Goal: Task Accomplishment & Management: Manage account settings

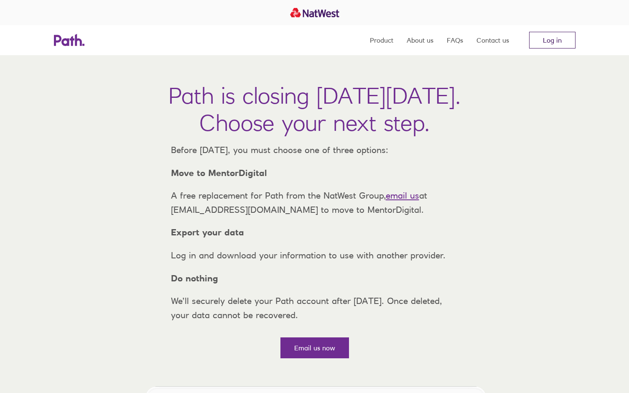
click at [549, 37] on link "Log in" at bounding box center [552, 40] width 46 height 17
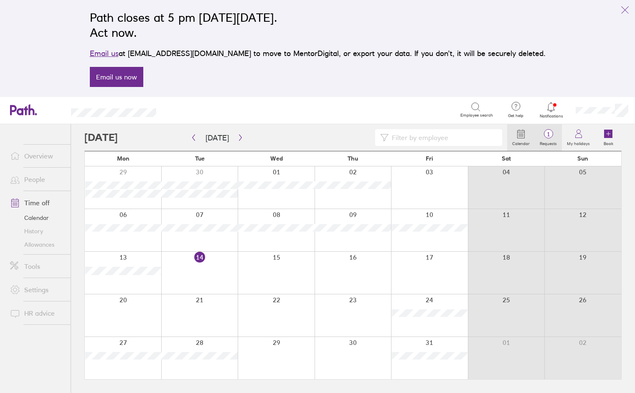
click at [547, 140] on label "Requests" at bounding box center [548, 143] width 27 height 8
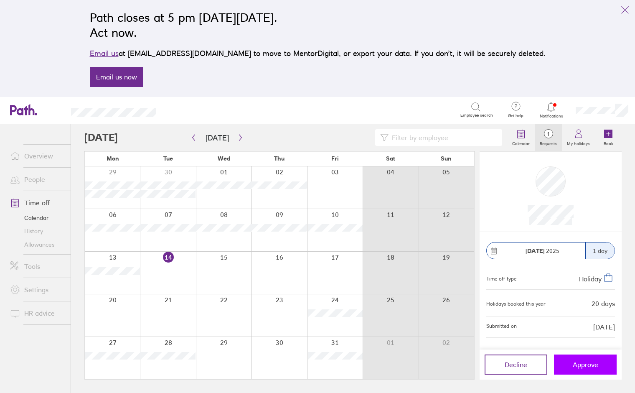
click at [583, 364] on span "Approve" at bounding box center [585, 365] width 25 height 8
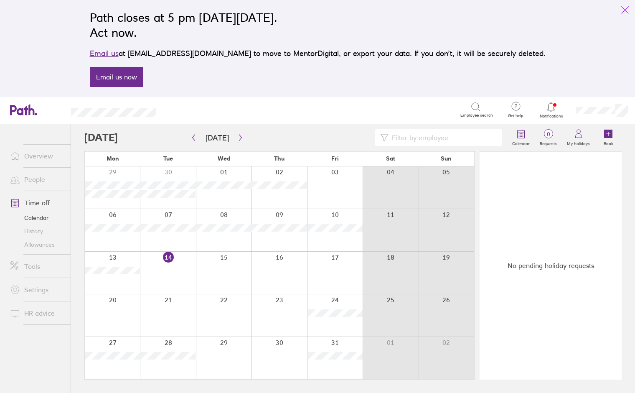
click at [626, 9] on icon "link" at bounding box center [625, 10] width 10 height 10
